Goal: Navigation & Orientation: Find specific page/section

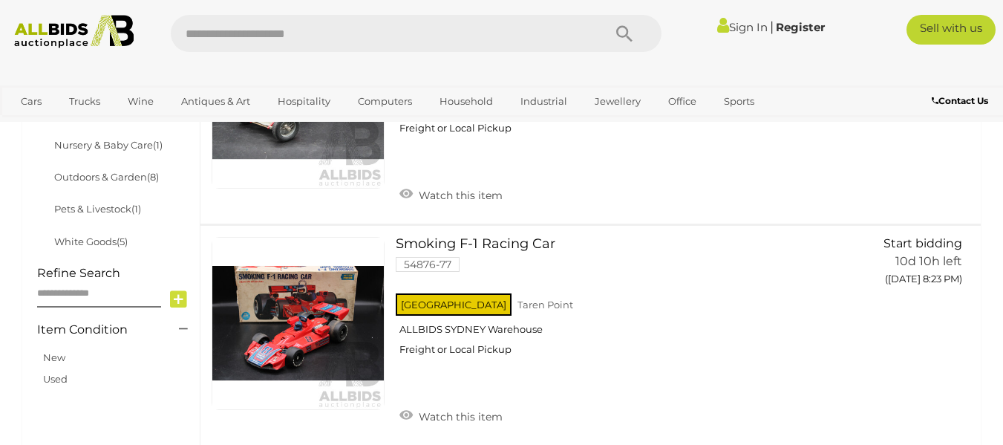
scroll to position [903, 0]
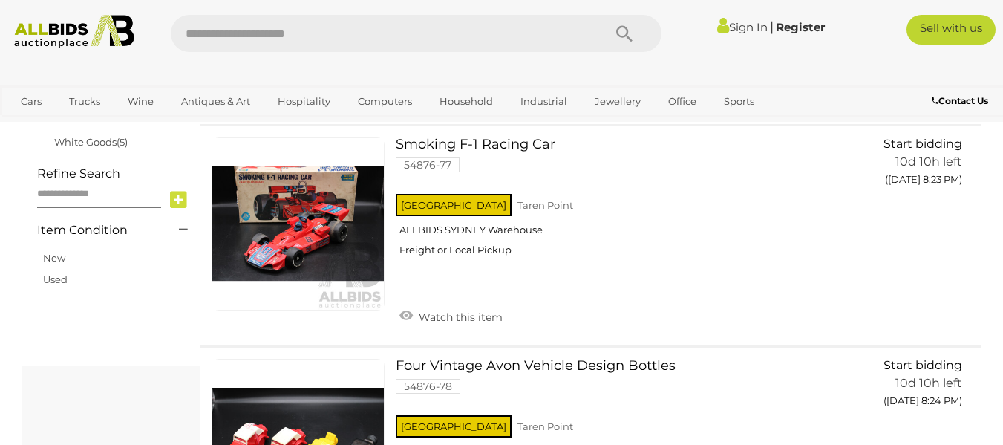
click at [1001, 66] on div at bounding box center [501, 71] width 1003 height 30
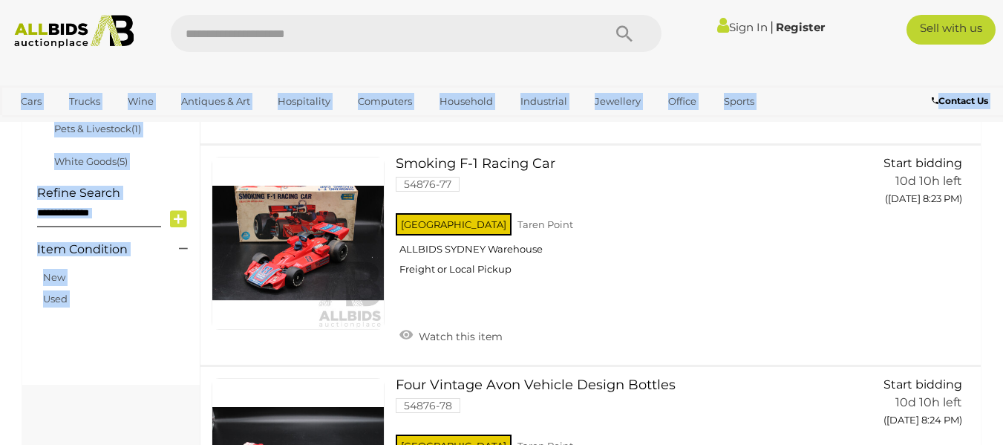
drag, startPoint x: 1001, startPoint y: 66, endPoint x: 882, endPoint y: 68, distance: 118.8
click at [882, 68] on div at bounding box center [501, 71] width 1003 height 30
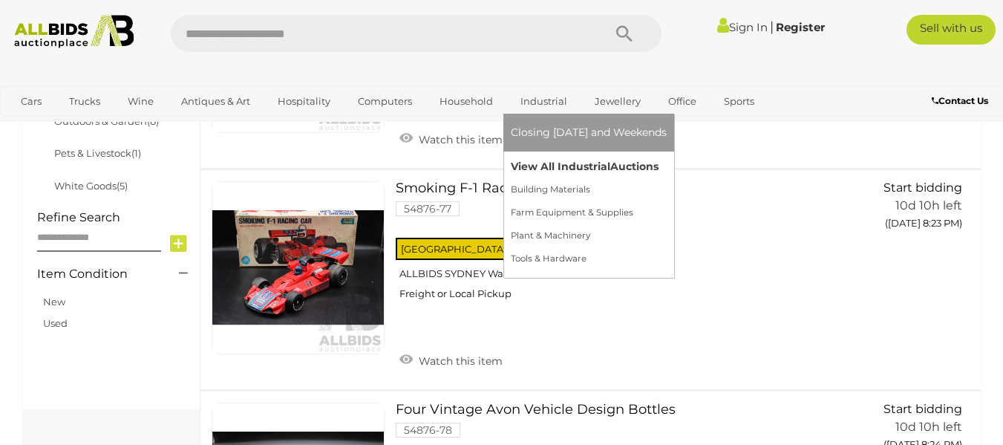
click at [524, 166] on link "View All Industrial Auctions" at bounding box center [589, 166] width 156 height 23
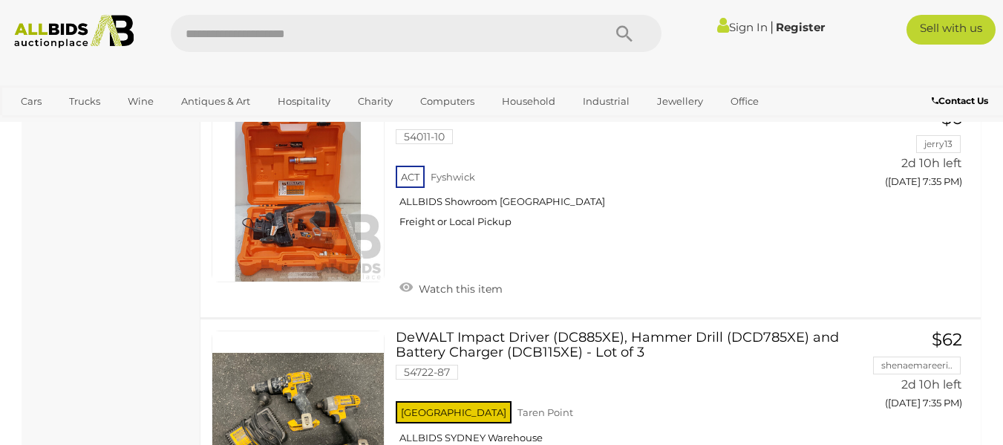
scroll to position [2373, 0]
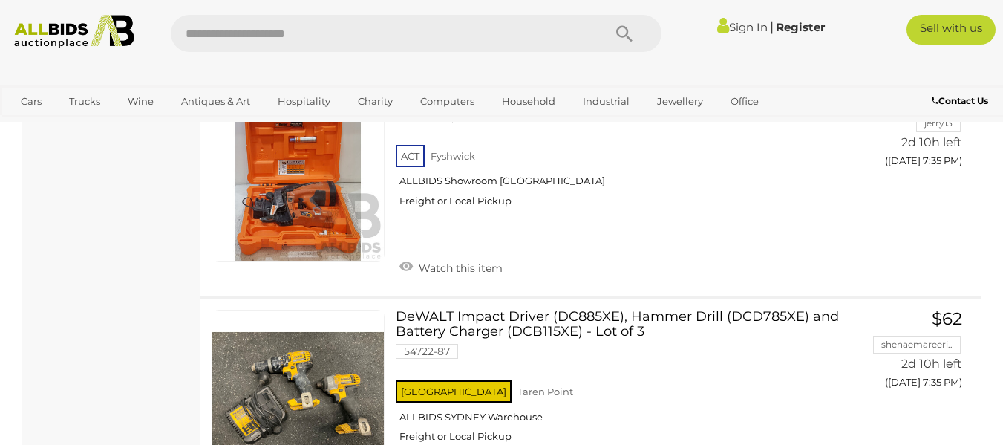
click at [1001, 102] on div "Contact Us" at bounding box center [919, 103] width 167 height 20
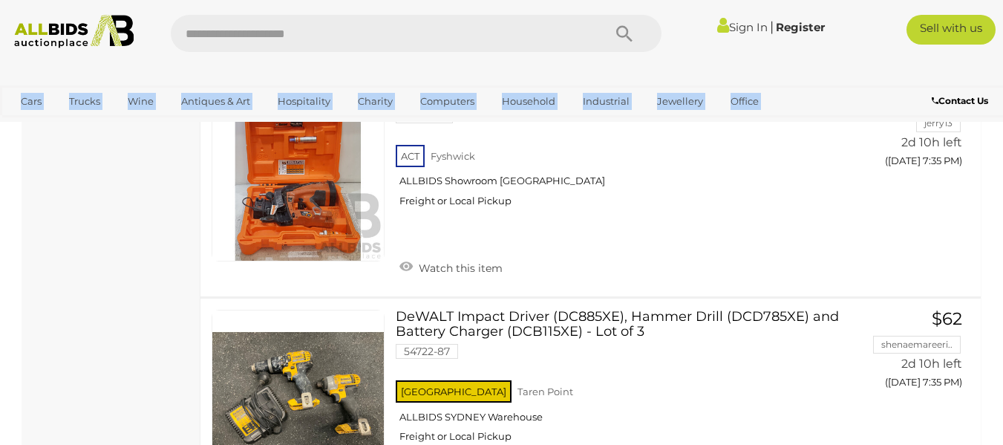
drag, startPoint x: 1001, startPoint y: 102, endPoint x: 997, endPoint y: 118, distance: 16.0
click at [997, 118] on div "Sign In |" at bounding box center [501, 61] width 1003 height 122
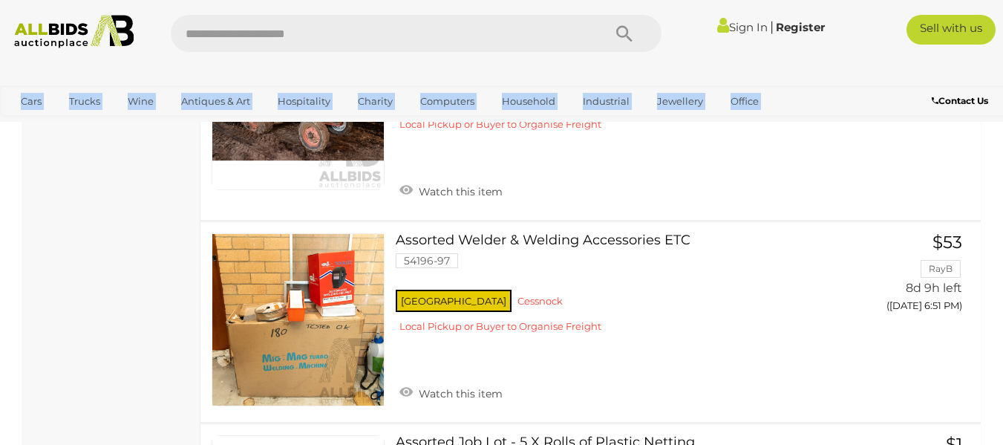
scroll to position [6988, 0]
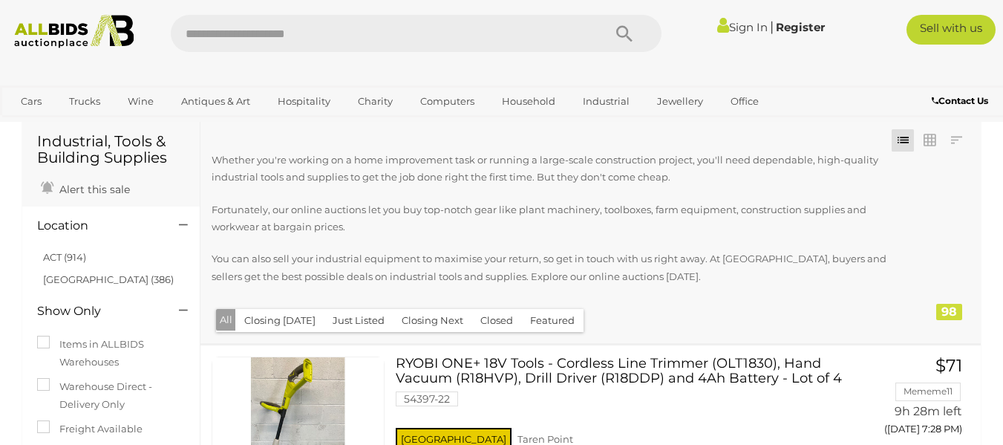
scroll to position [0, 0]
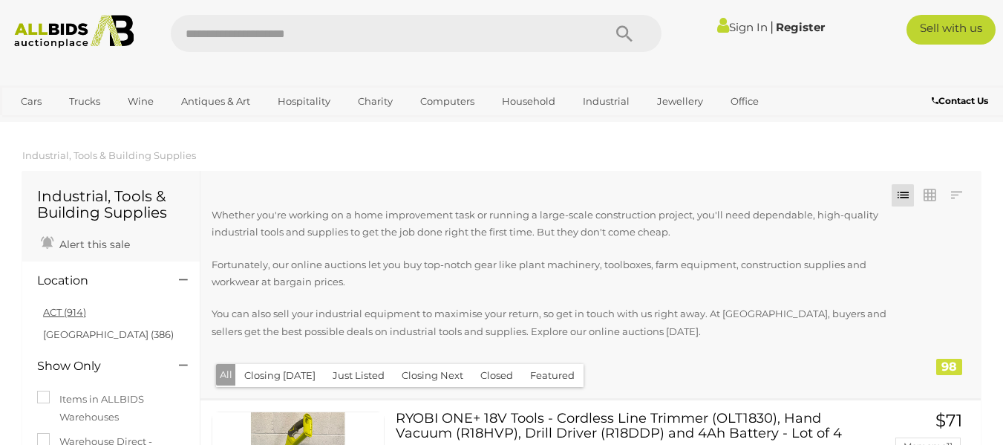
click at [74, 315] on link "ACT (914)" at bounding box center [64, 312] width 43 height 12
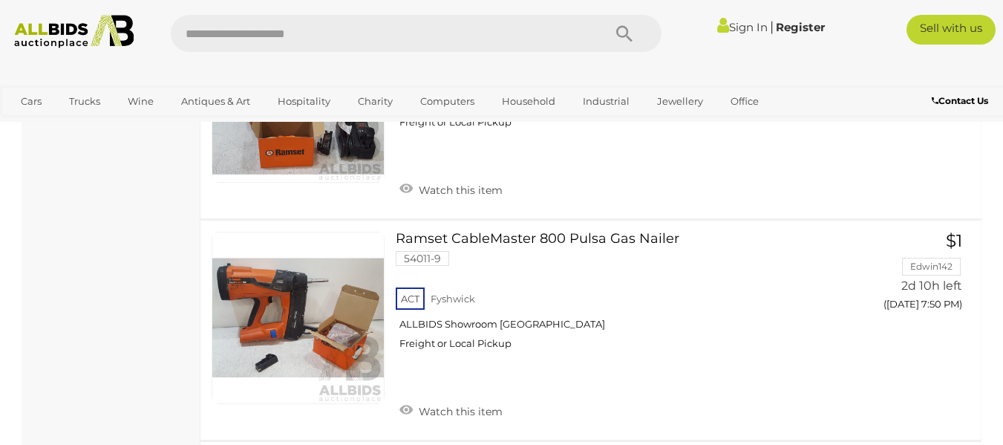
scroll to position [1895, 0]
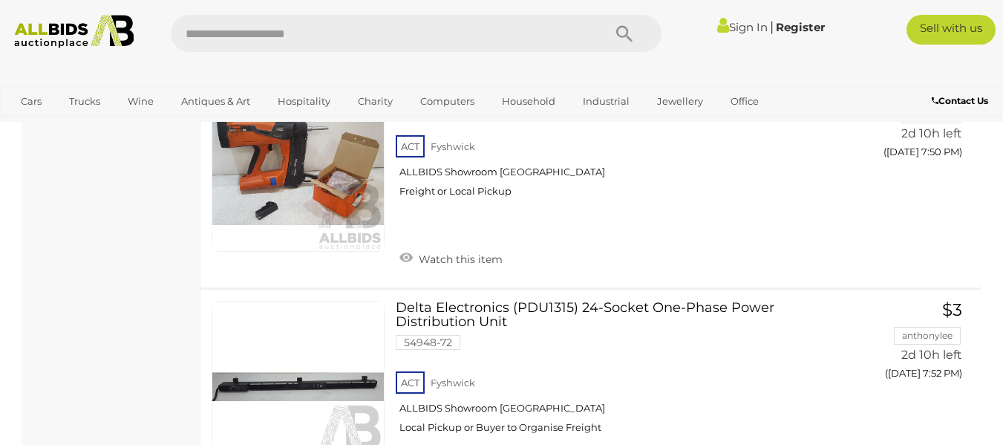
drag, startPoint x: 999, startPoint y: 274, endPoint x: 999, endPoint y: 293, distance: 19.3
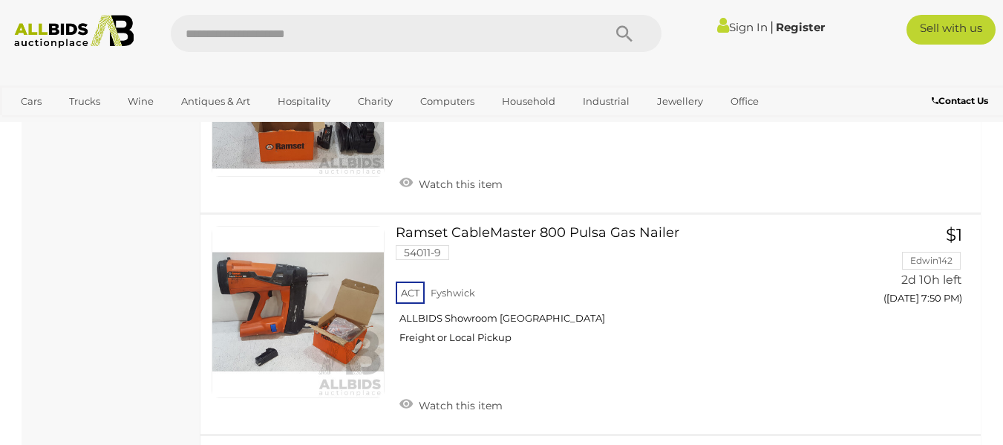
scroll to position [1721, 0]
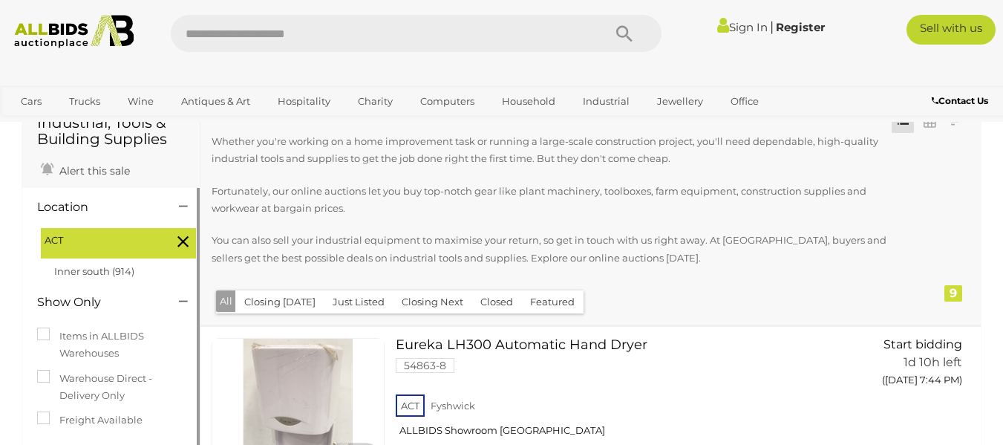
scroll to position [0, 0]
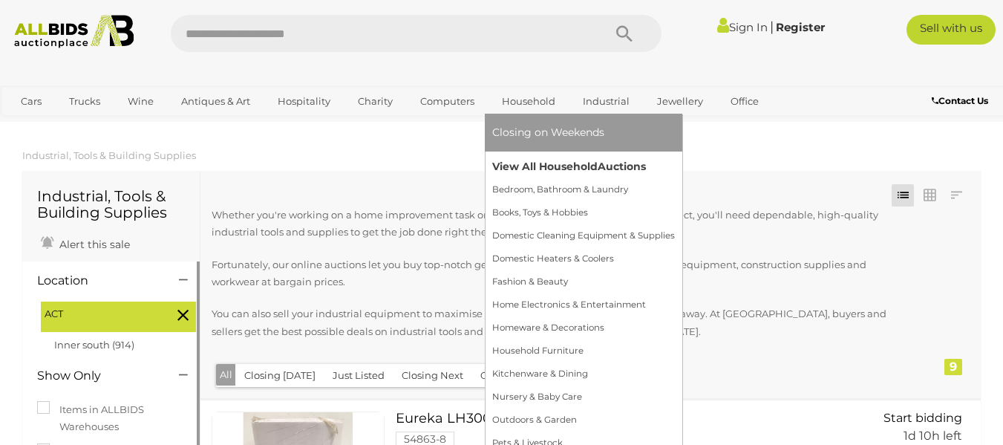
click at [520, 168] on link "View All Household Auctions" at bounding box center [583, 166] width 183 height 23
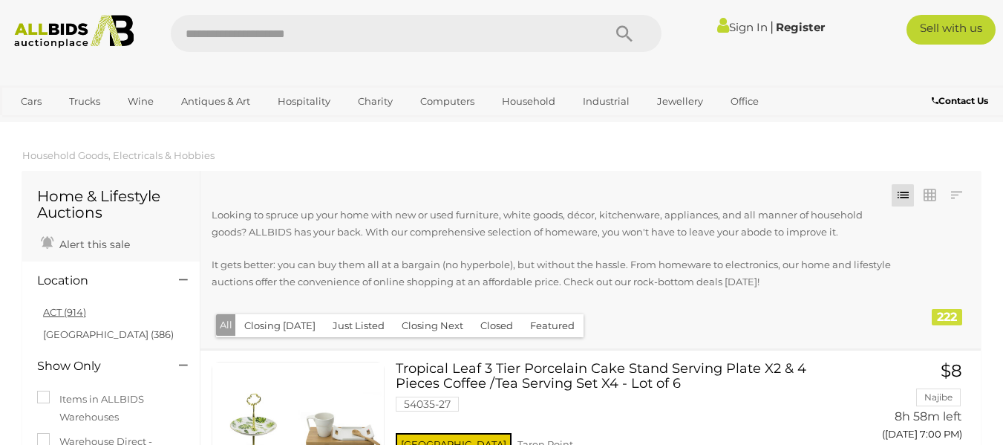
click at [67, 310] on link "ACT (914)" at bounding box center [64, 312] width 43 height 12
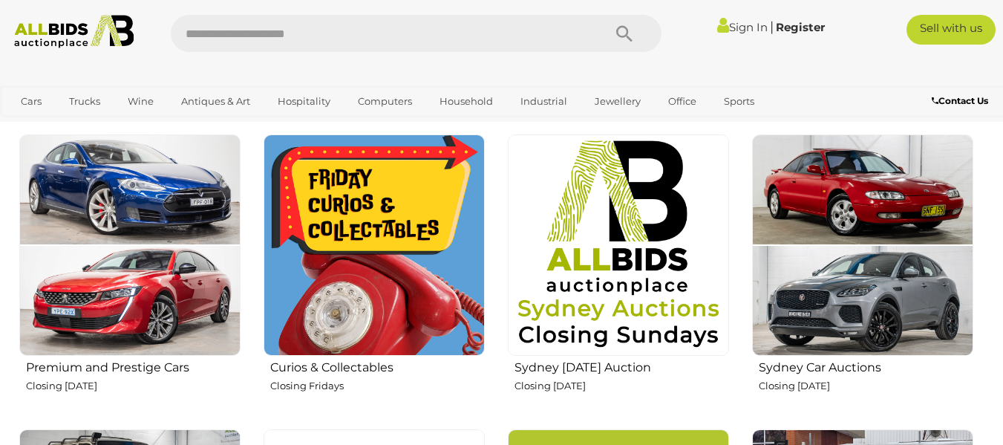
scroll to position [527, 0]
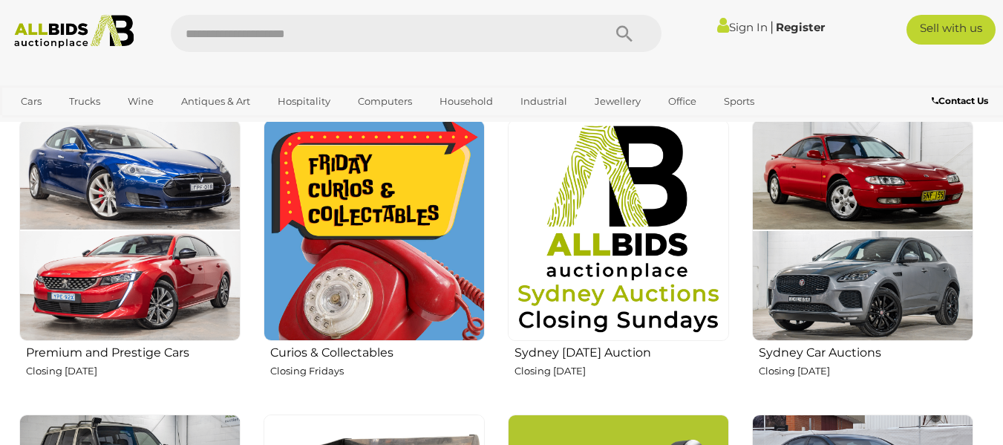
click at [883, 185] on img at bounding box center [862, 230] width 221 height 221
